Goal: Information Seeking & Learning: Learn about a topic

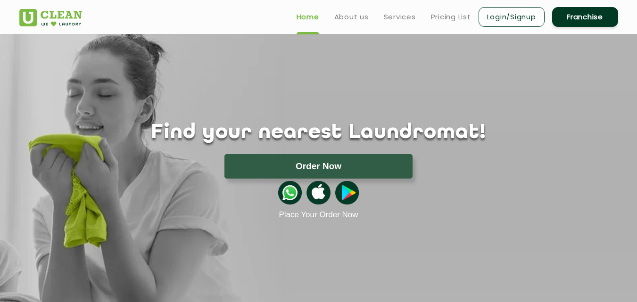
click at [232, 14] on div "Home About us Services Pricing List Login/Signup Franchise" at bounding box center [318, 14] width 613 height 25
click at [342, 15] on link "About us" at bounding box center [351, 16] width 34 height 11
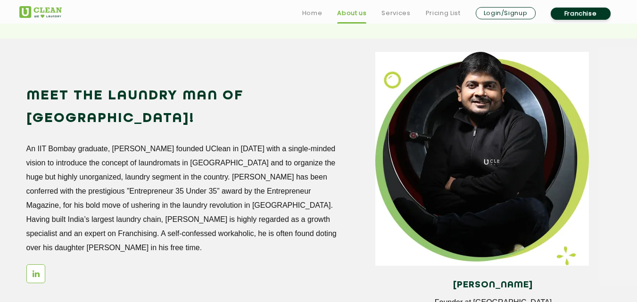
scroll to position [830, 0]
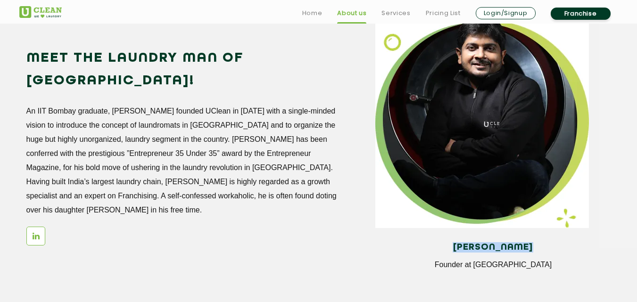
drag, startPoint x: 538, startPoint y: 247, endPoint x: 451, endPoint y: 247, distance: 86.8
click at [451, 247] on h4 "[PERSON_NAME]" at bounding box center [492, 247] width 221 height 10
copy h4 "[PERSON_NAME]"
click at [184, 200] on div "Meet the Laundry Man of [GEOGRAPHIC_DATA]! An IIT Bombay graduate, [PERSON_NAME…" at bounding box center [193, 151] width 335 height 208
drag, startPoint x: 196, startPoint y: 88, endPoint x: 173, endPoint y: 85, distance: 23.8
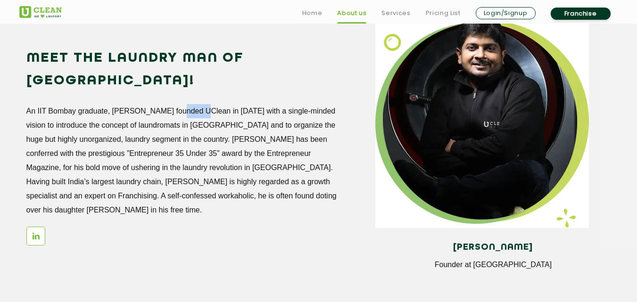
click at [173, 104] on p "An IIT Bombay graduate, [PERSON_NAME] founded UClean in [DATE] with a single-mi…" at bounding box center [182, 160] width 312 height 113
copy p "UClean"
click at [295, 198] on div "Meet the Laundry Man of [GEOGRAPHIC_DATA]! An IIT Bombay graduate, [PERSON_NAME…" at bounding box center [193, 151] width 335 height 208
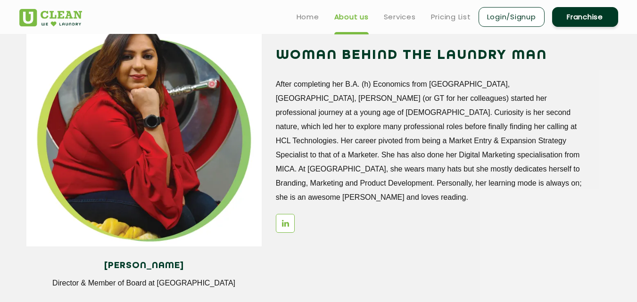
scroll to position [1123, 0]
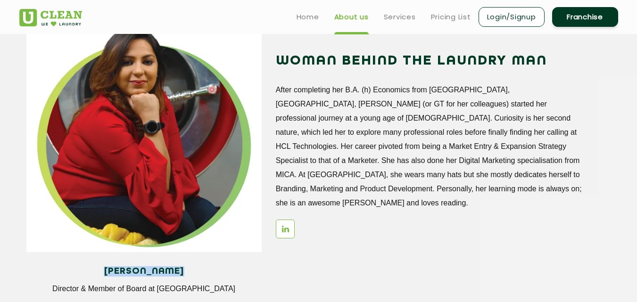
drag, startPoint x: 189, startPoint y: 270, endPoint x: 103, endPoint y: 269, distance: 85.8
click at [103, 269] on h4 "[PERSON_NAME]" at bounding box center [143, 271] width 221 height 10
copy h4 "[PERSON_NAME]"
click at [347, 250] on div "[PERSON_NAME] Director & Member of Board at UClean WOMAN BEHIND THE LAUNDRY MAN…" at bounding box center [318, 162] width 613 height 291
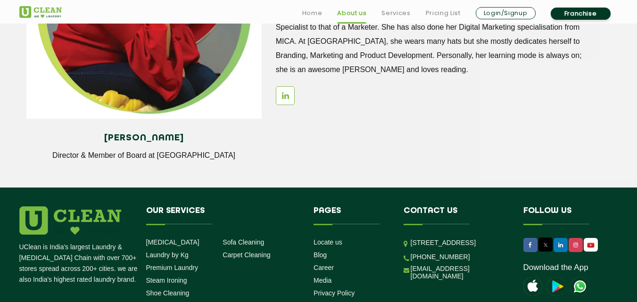
scroll to position [1330, 0]
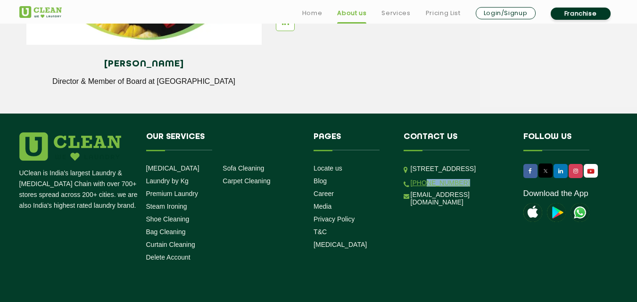
drag, startPoint x: 462, startPoint y: 215, endPoint x: 425, endPoint y: 216, distance: 36.8
click at [425, 187] on li "[PHONE_NUMBER]" at bounding box center [457, 182] width 106 height 9
copy link "9999759911"
click at [486, 262] on div "UClean is India's largest Laundry & [MEDICAL_DATA] Chain with over 700+ stores …" at bounding box center [318, 198] width 613 height 133
drag, startPoint x: 468, startPoint y: 227, endPoint x: 412, endPoint y: 226, distance: 56.1
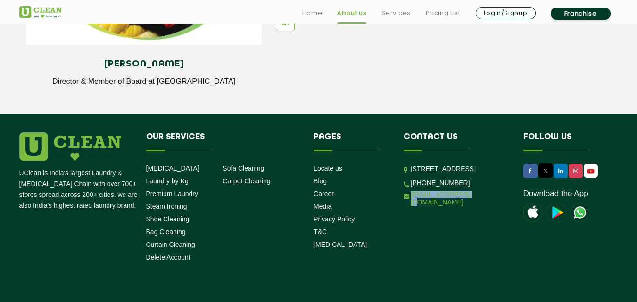
click at [412, 207] on li "[EMAIL_ADDRESS][DOMAIN_NAME]" at bounding box center [457, 199] width 106 height 16
copy link "[EMAIL_ADDRESS][DOMAIN_NAME]"
click at [320, 207] on link "Media" at bounding box center [323, 207] width 18 height 8
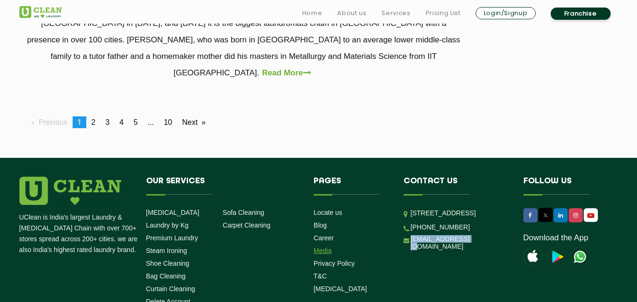
scroll to position [959, 0]
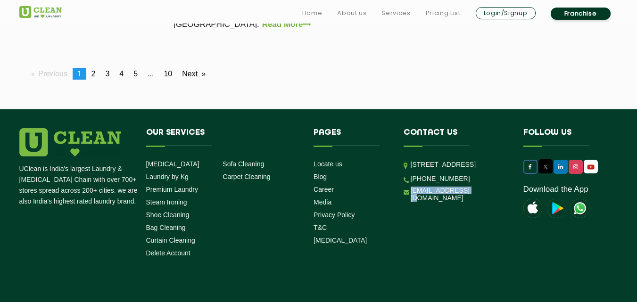
click at [532, 160] on link at bounding box center [530, 167] width 14 height 14
click at [450, 244] on div "UClean is India's largest Laundry & [MEDICAL_DATA] Chain with over 700+ stores …" at bounding box center [318, 226] width 613 height 197
drag, startPoint x: 464, startPoint y: 163, endPoint x: 412, endPoint y: 129, distance: 62.1
click at [412, 159] on p "[STREET_ADDRESS]" at bounding box center [460, 164] width 99 height 11
copy p "[STREET_ADDRESS],"
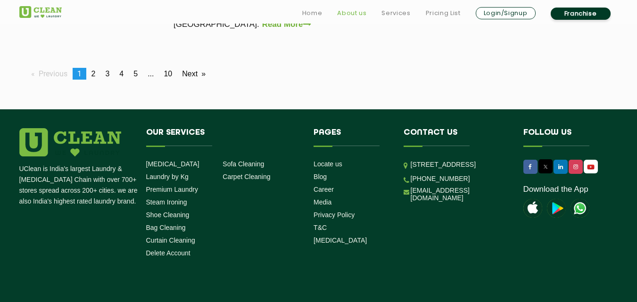
click at [349, 15] on link "About us" at bounding box center [351, 13] width 29 height 11
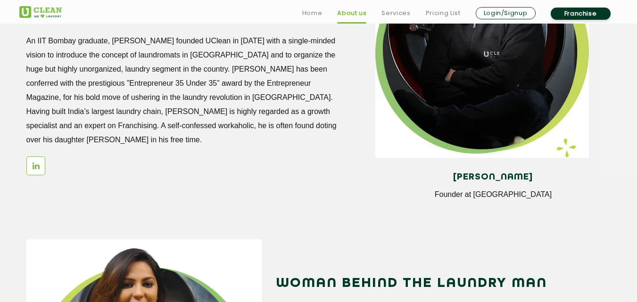
scroll to position [905, 0]
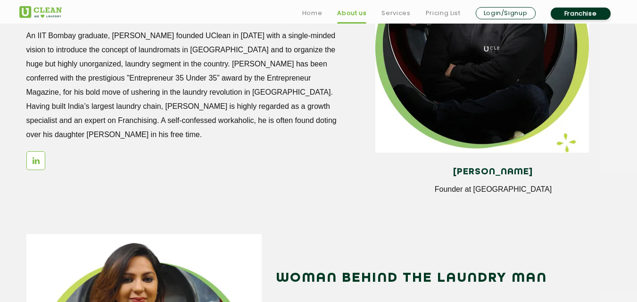
click at [407, 218] on section "[PERSON_NAME] Founder at UClean Meet the Laundry Man of [GEOGRAPHIC_DATA]! An I…" at bounding box center [318, 74] width 637 height 296
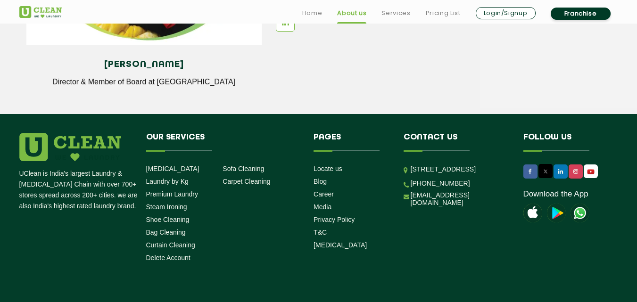
scroll to position [1339, 0]
